Goal: Information Seeking & Learning: Stay updated

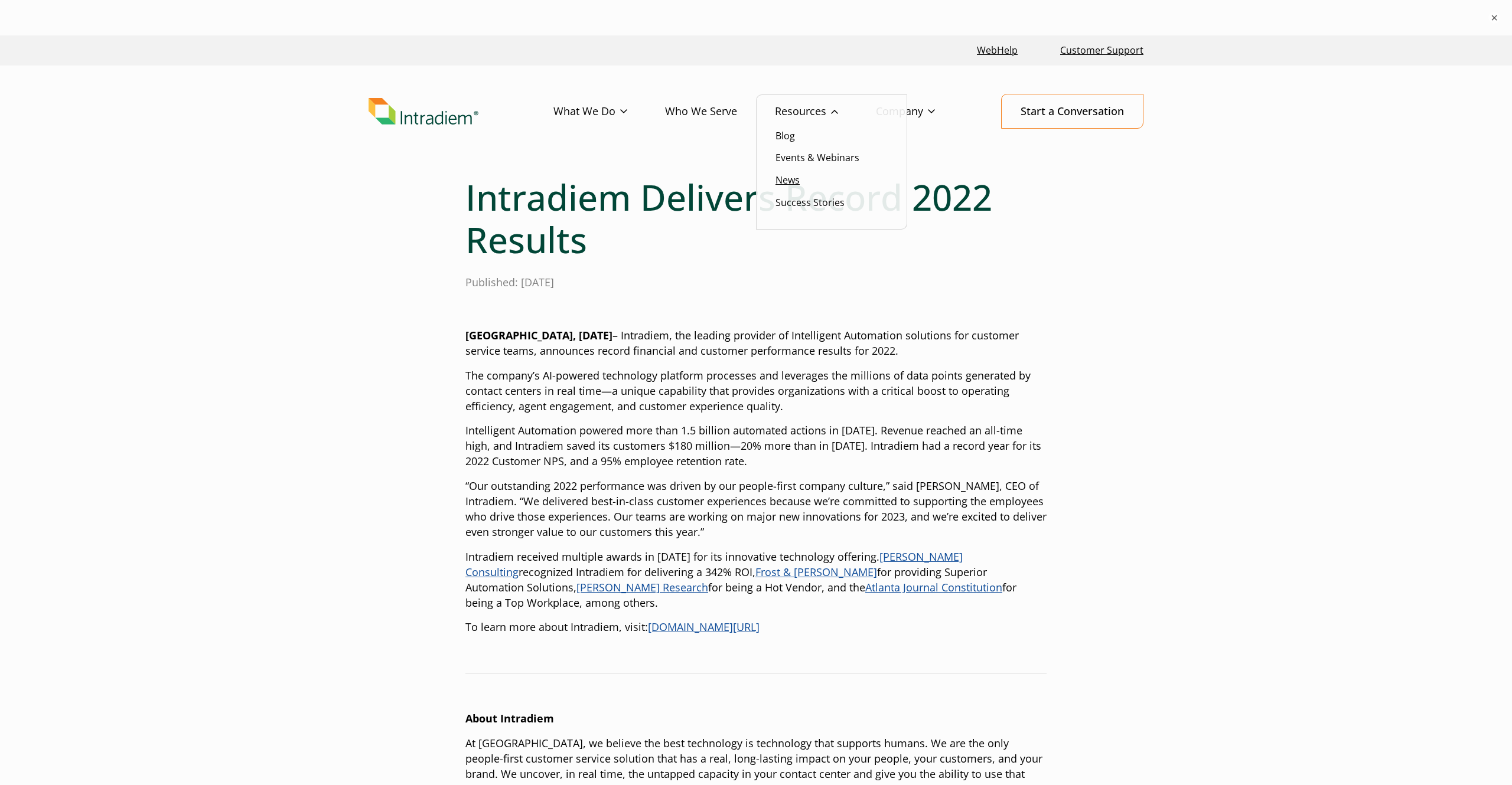
click at [792, 182] on link "News" at bounding box center [788, 179] width 24 height 13
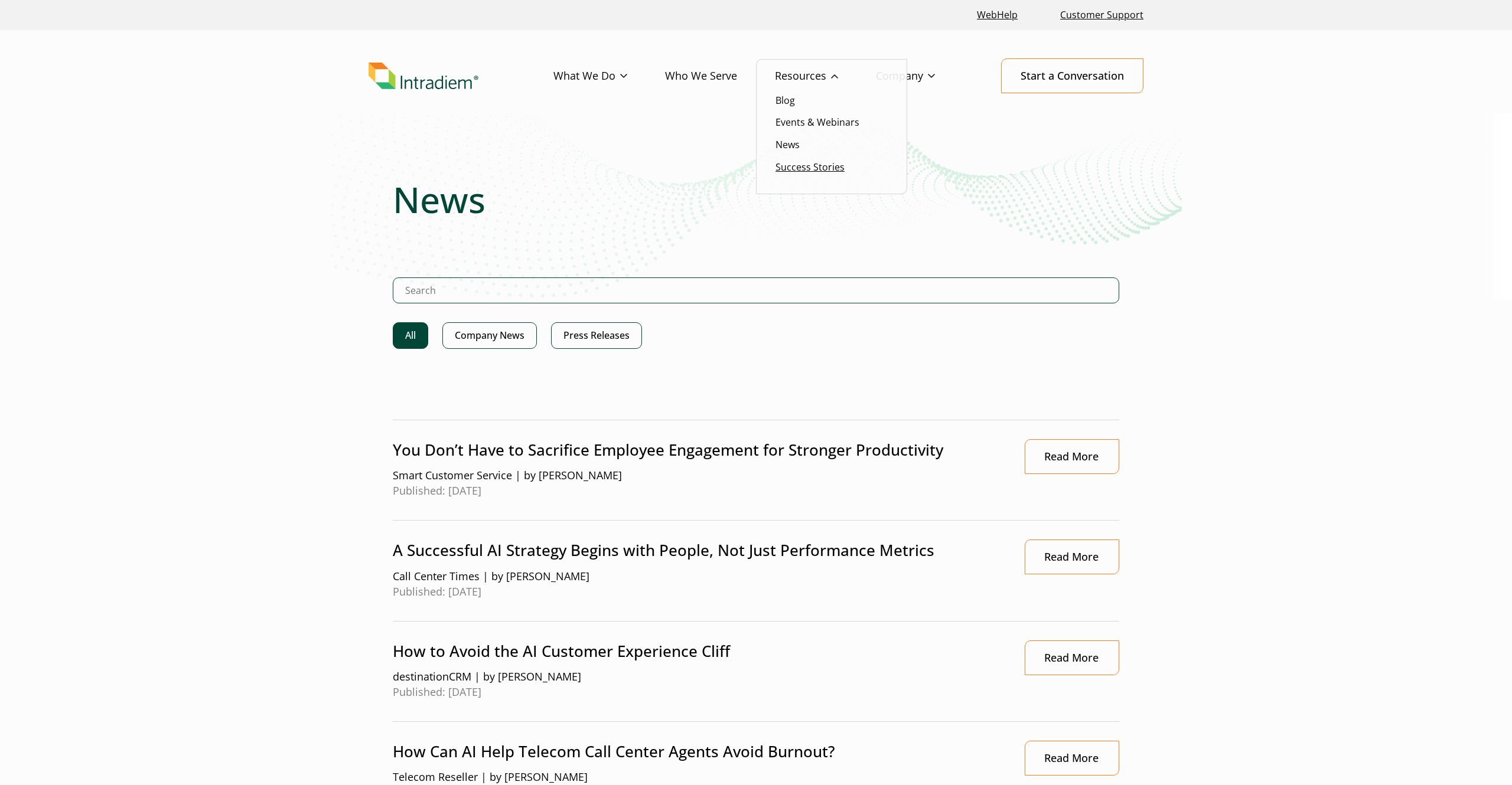
click at [794, 165] on link "Success Stories" at bounding box center [810, 167] width 69 height 13
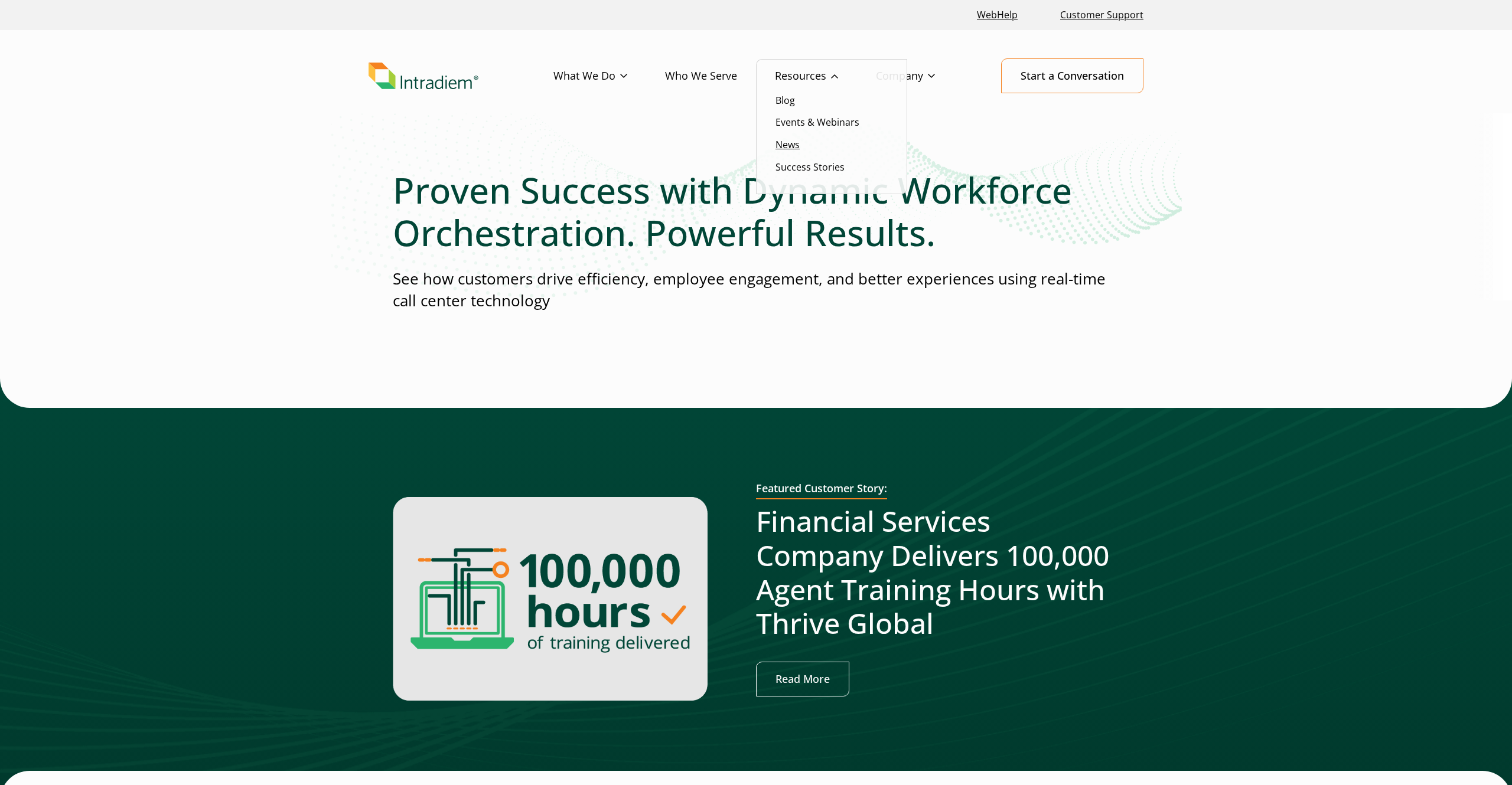
click at [793, 148] on link "News" at bounding box center [788, 144] width 24 height 13
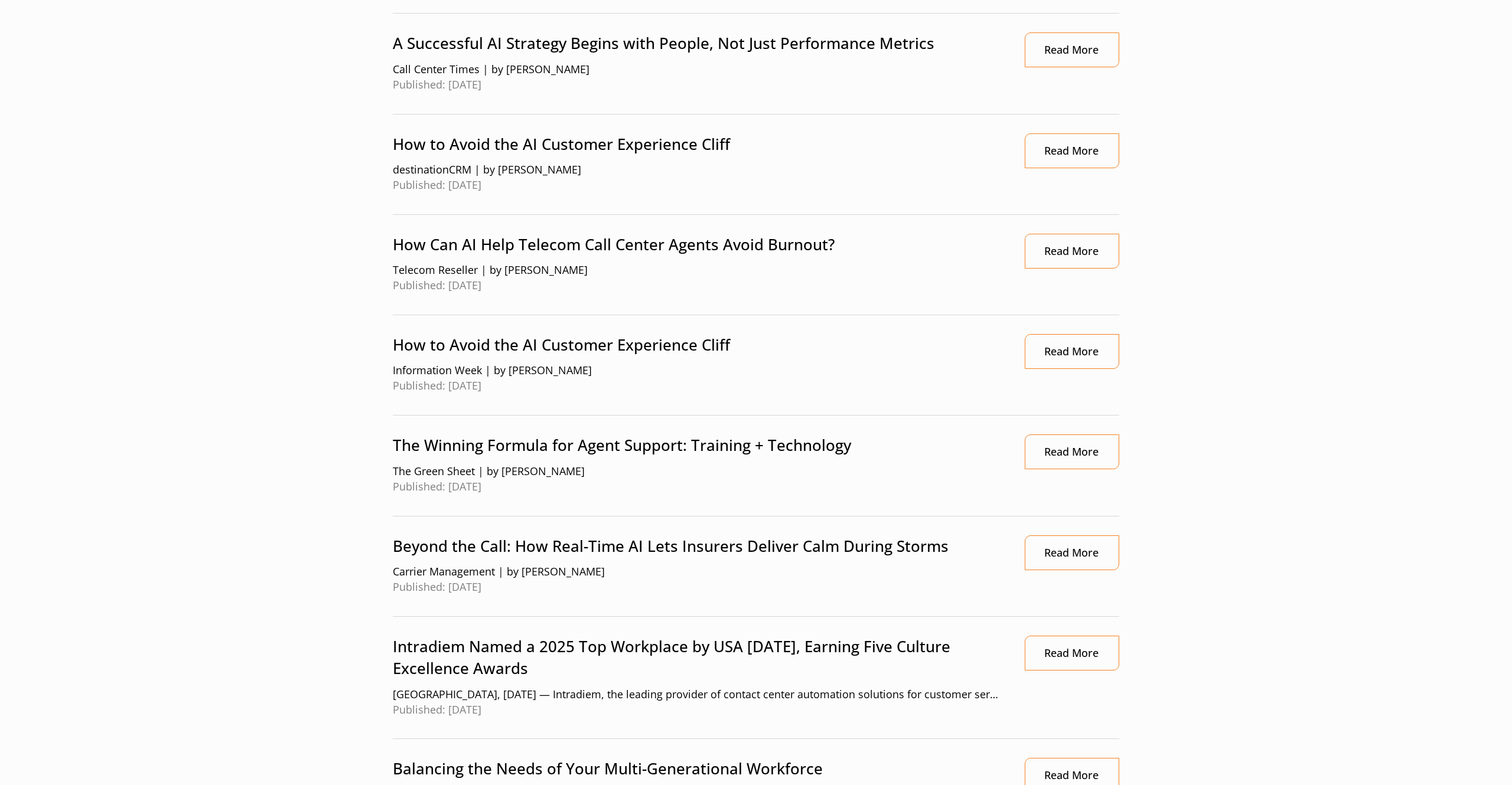
scroll to position [508, 0]
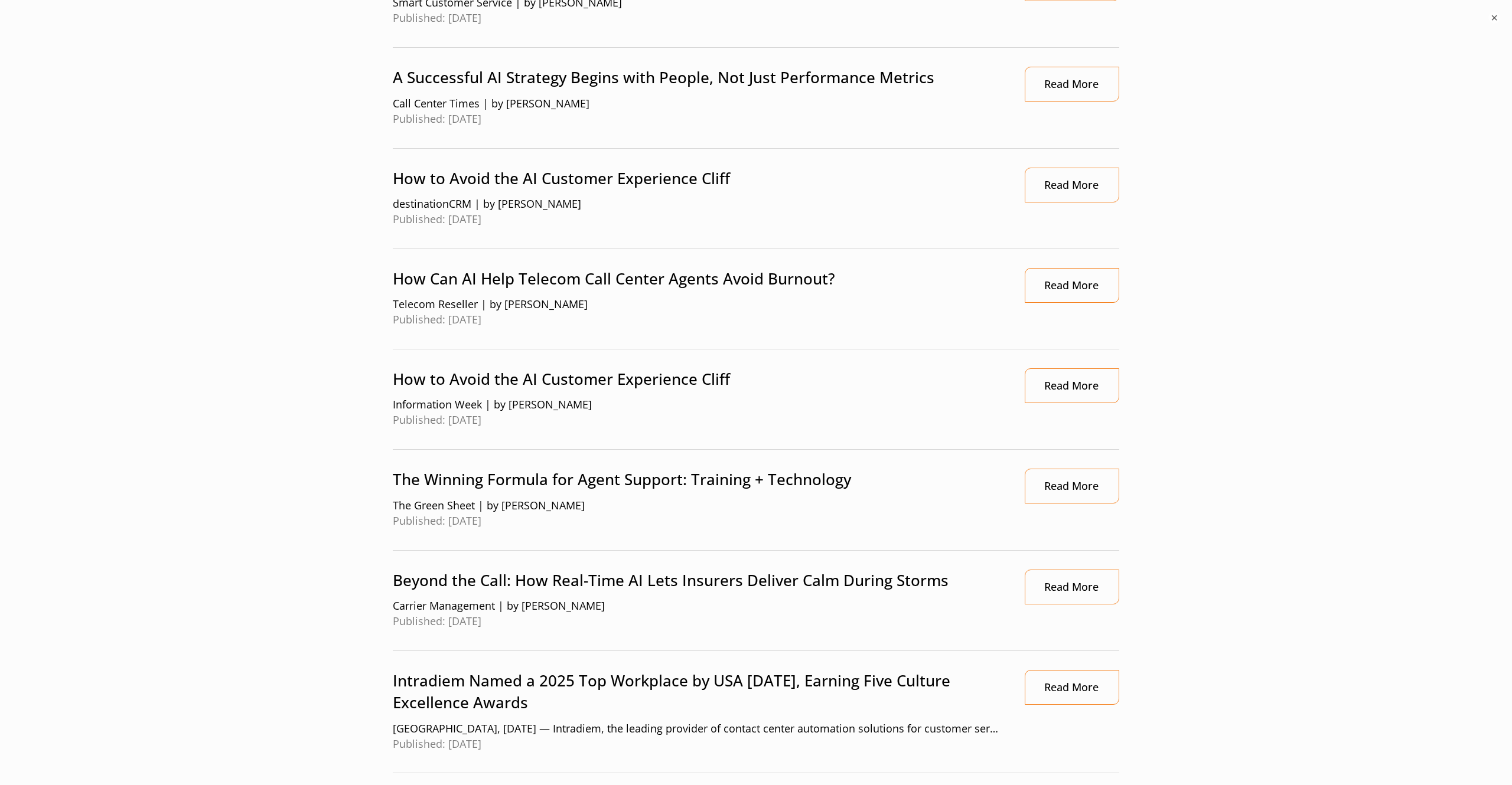
click at [1233, 401] on body "Skip to main content WebHelp Customer Support Menu What We Do Platform Who We S…" at bounding box center [756, 486] width 1512 height 1917
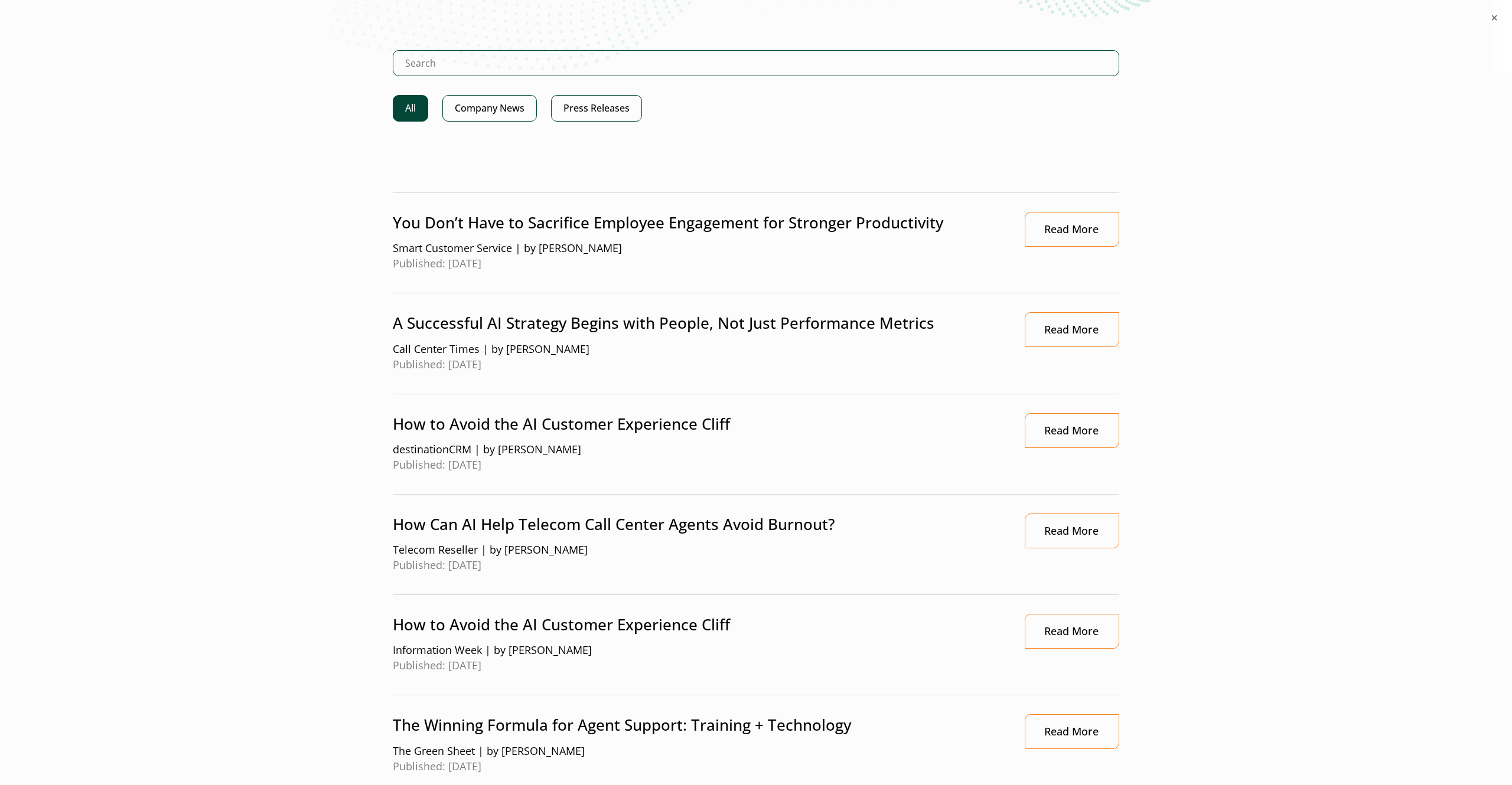
scroll to position [112, 0]
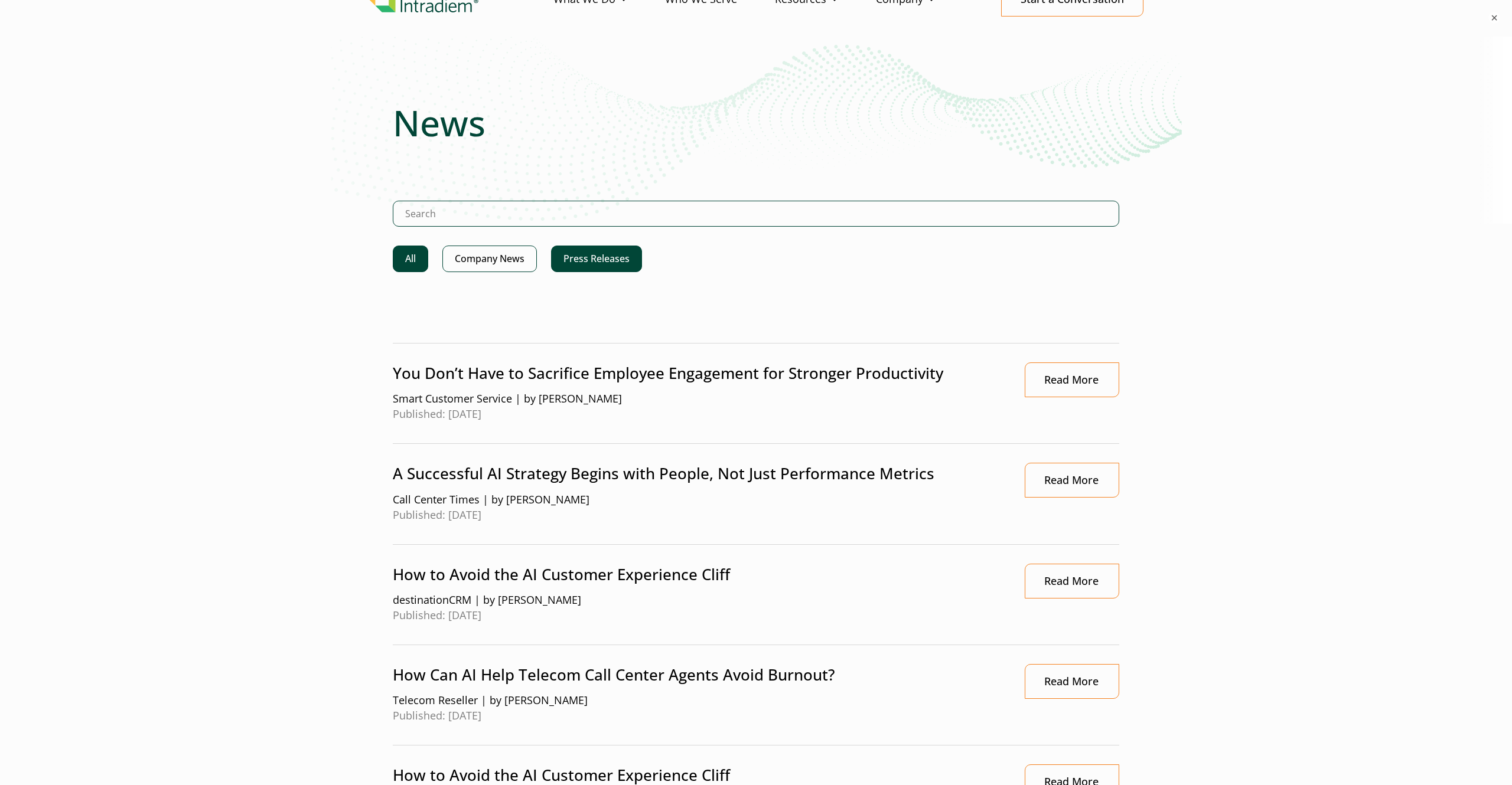
click at [568, 269] on link "Press Releases" at bounding box center [596, 258] width 91 height 26
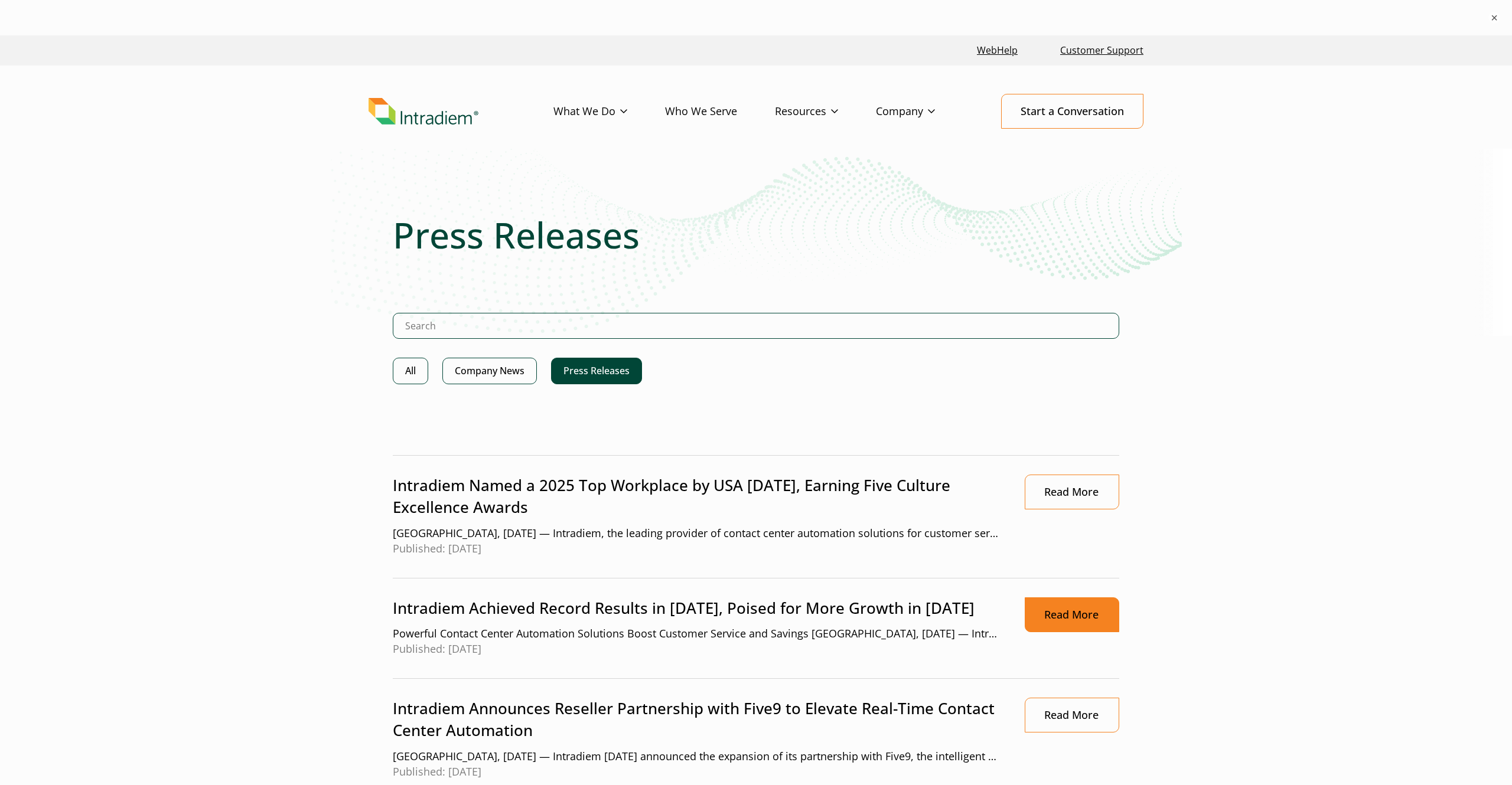
click at [1048, 623] on link "Read More" at bounding box center [1071, 614] width 94 height 35
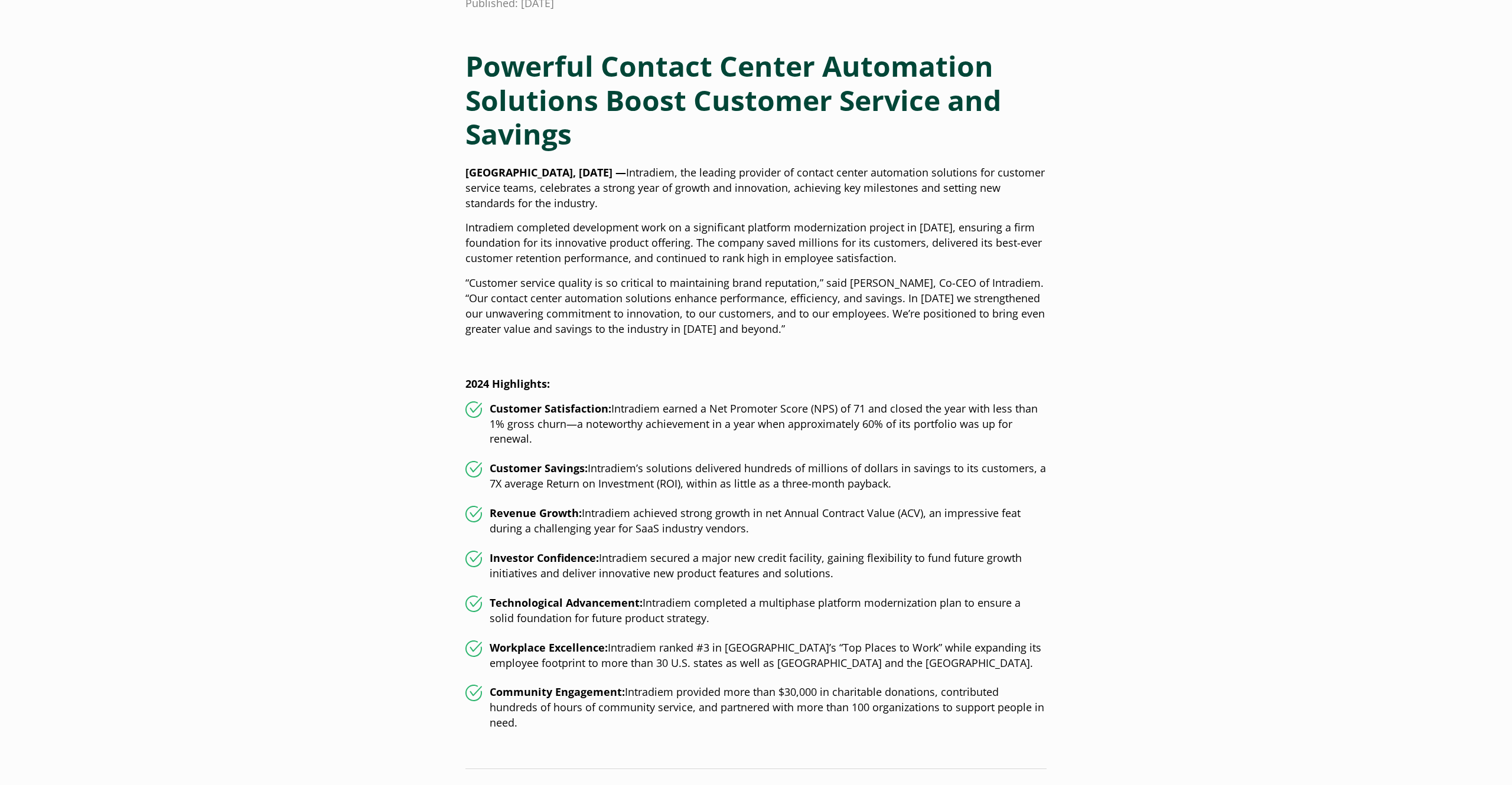
scroll to position [480, 0]
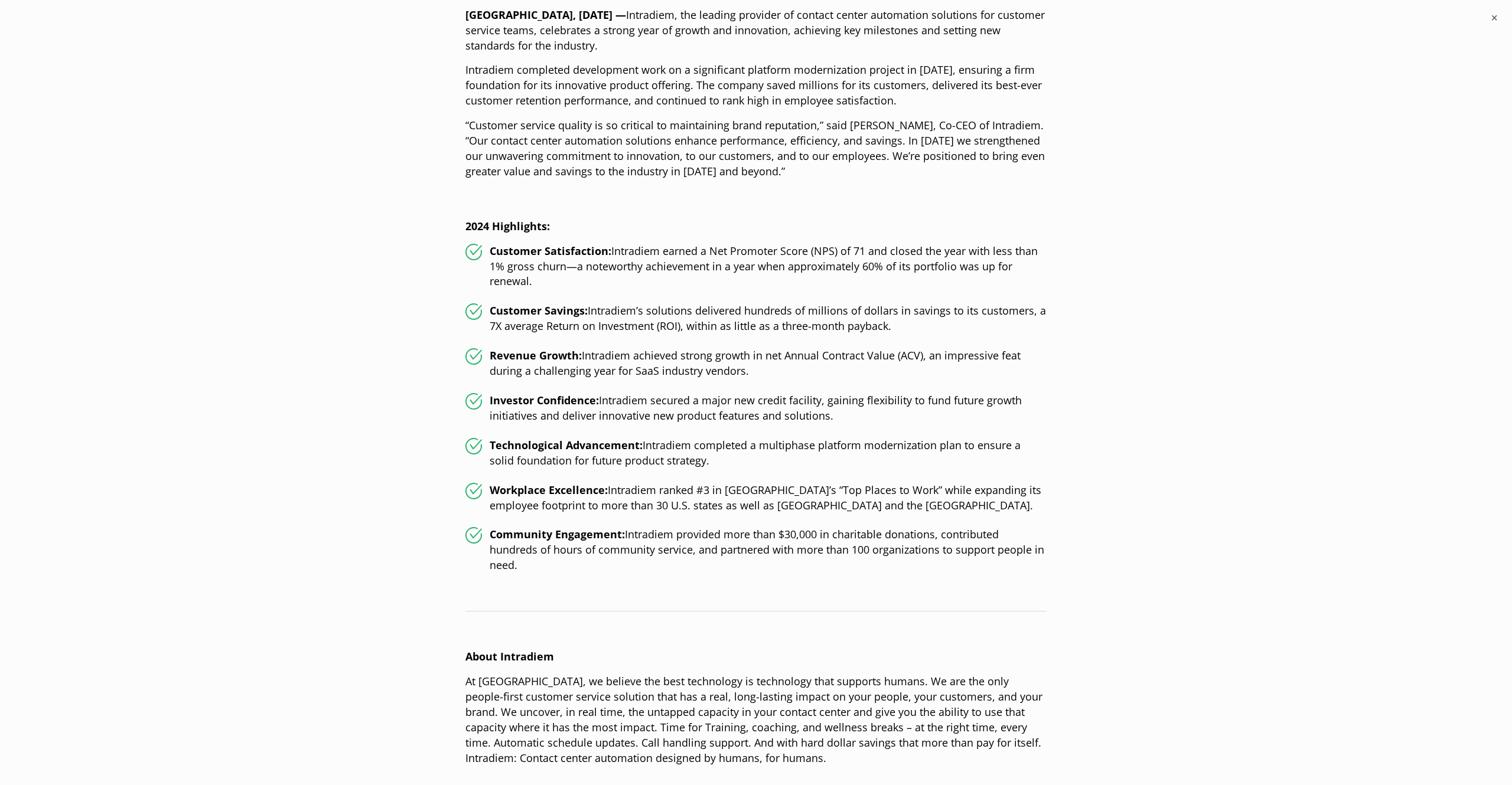
click at [1147, 430] on div "Intradiem Achieved Record Results in 2024, Poised for More Growth in 2025 Publi…" at bounding box center [756, 418] width 851 height 1443
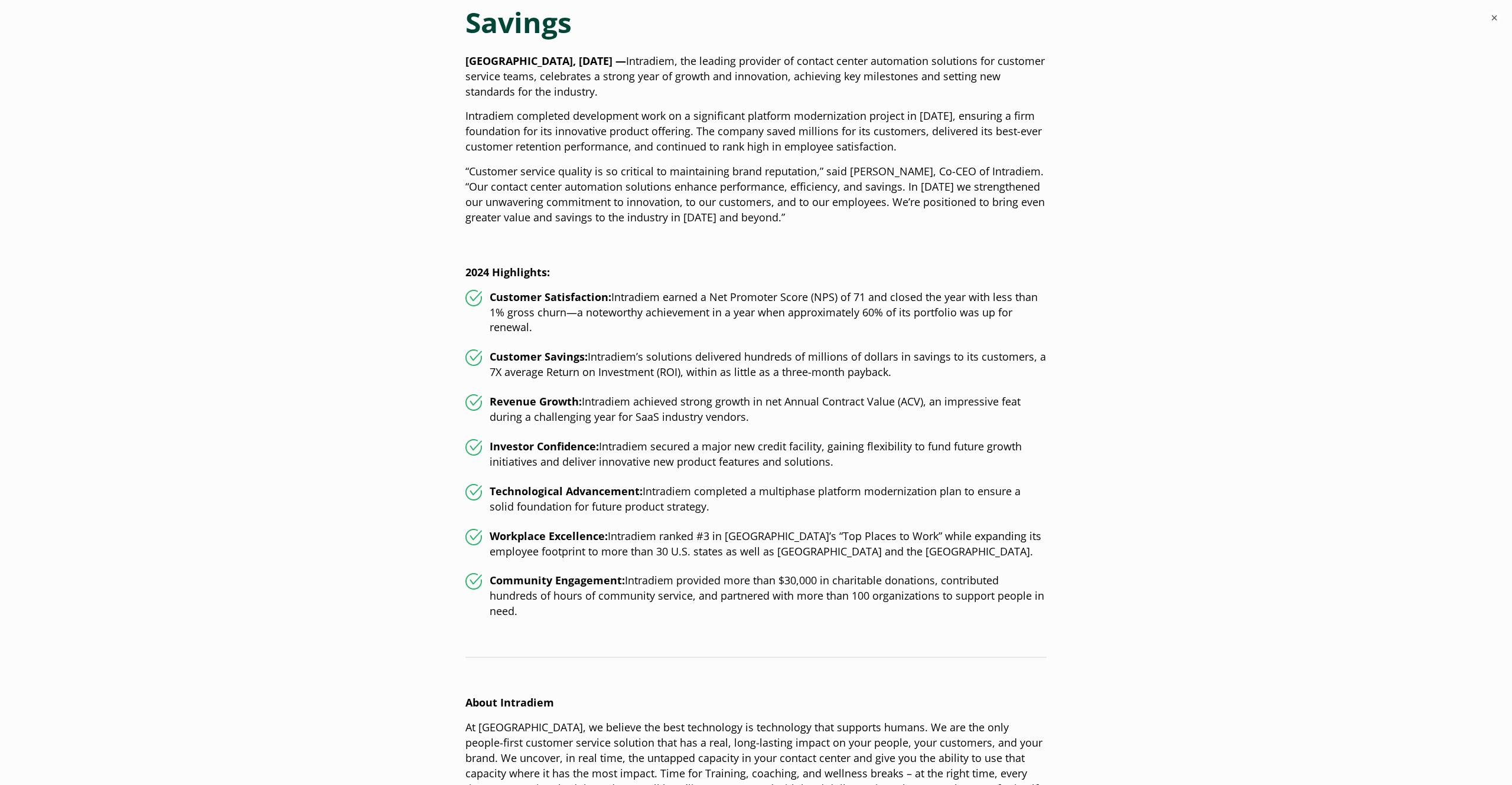
scroll to position [434, 0]
drag, startPoint x: 565, startPoint y: 339, endPoint x: 486, endPoint y: 297, distance: 89.5
click at [486, 297] on ul "Customer Satisfaction: Intradiem earned a Net Promoter Score (NPS) of 71 and cl…" at bounding box center [756, 453] width 581 height 330
click at [647, 339] on ul "Customer Satisfaction: Intradiem earned a Net Promoter Score (NPS) of 71 and cl…" at bounding box center [756, 453] width 581 height 330
drag, startPoint x: 484, startPoint y: 371, endPoint x: 696, endPoint y: 376, distance: 212.1
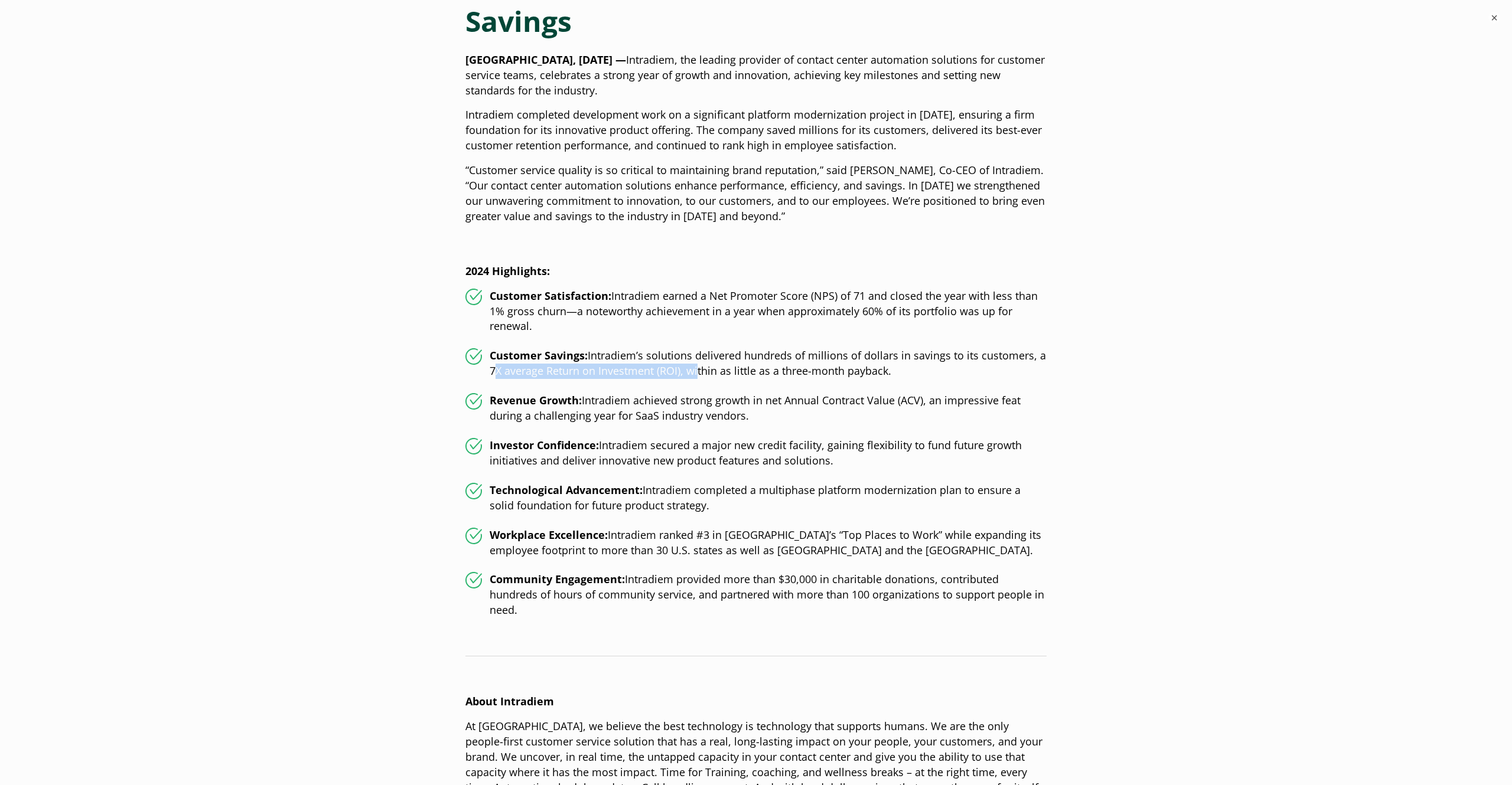
click at [696, 376] on li "Customer Savings: Intradiem’s solutions delivered hundreds of millions of dolla…" at bounding box center [756, 363] width 581 height 30
click at [809, 406] on li "Revenue Growth: Intradiem achieved strong growth in net Annual Contract Value (…" at bounding box center [756, 408] width 581 height 30
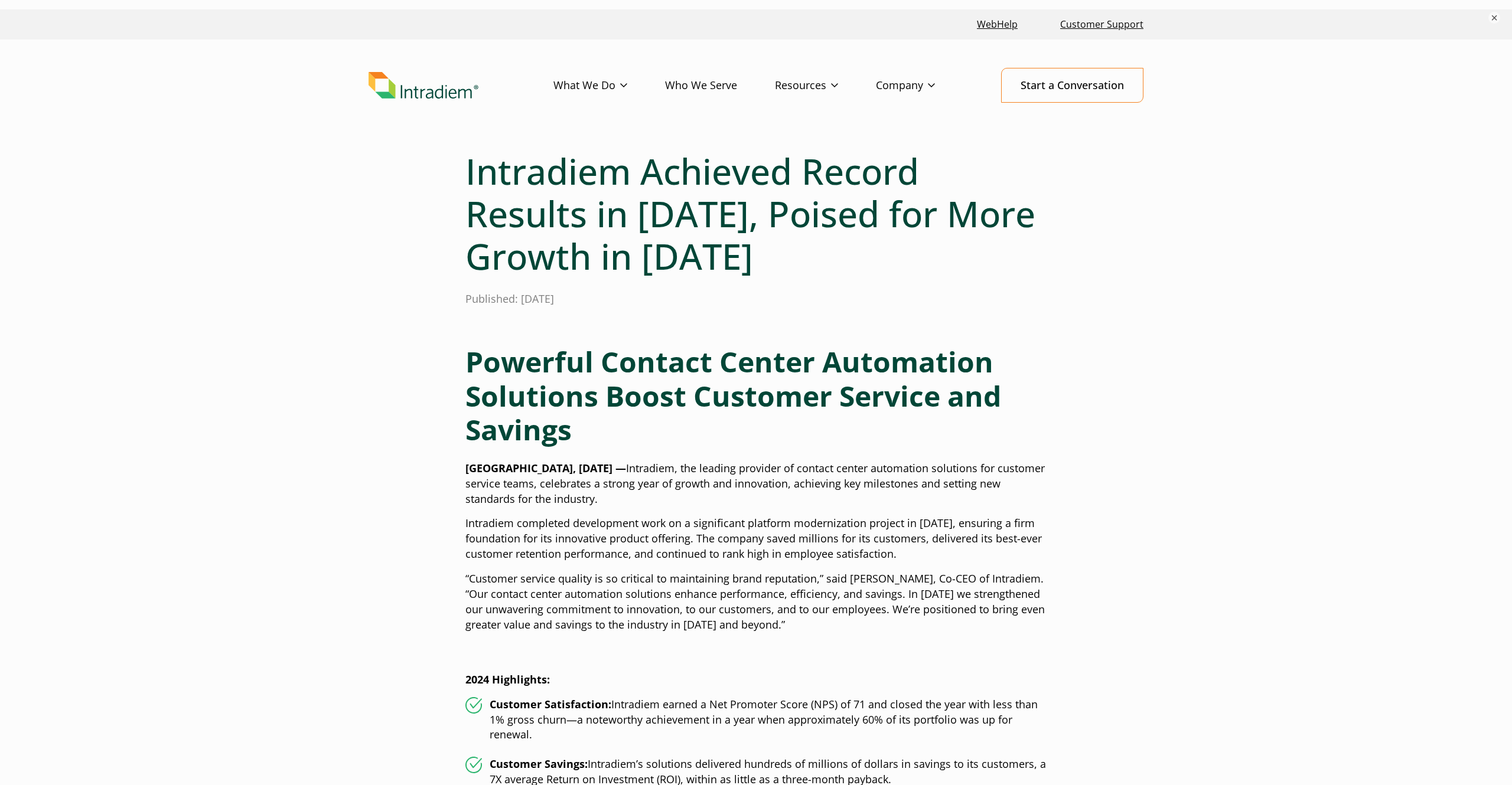
scroll to position [0, 0]
